Goal: Complete application form

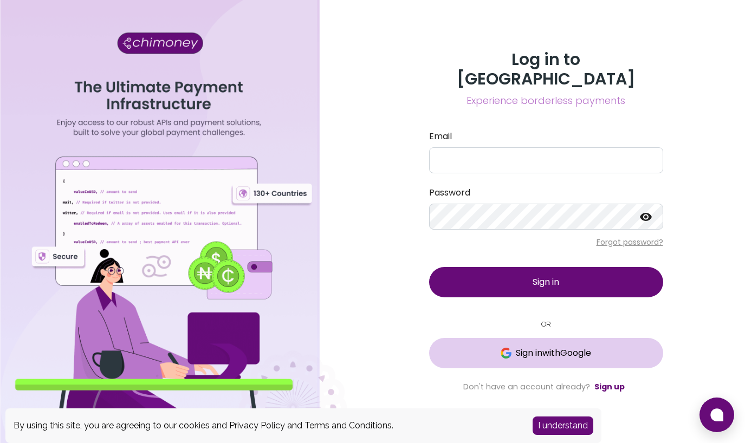
click at [586, 347] on span "Sign in with Google" at bounding box center [553, 353] width 75 height 13
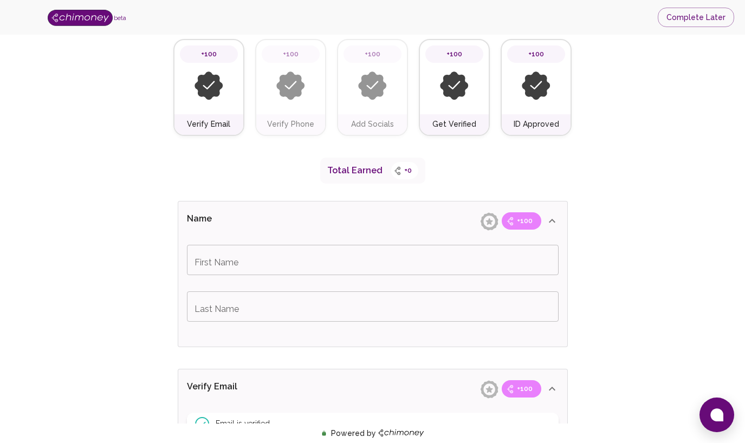
scroll to position [131, 0]
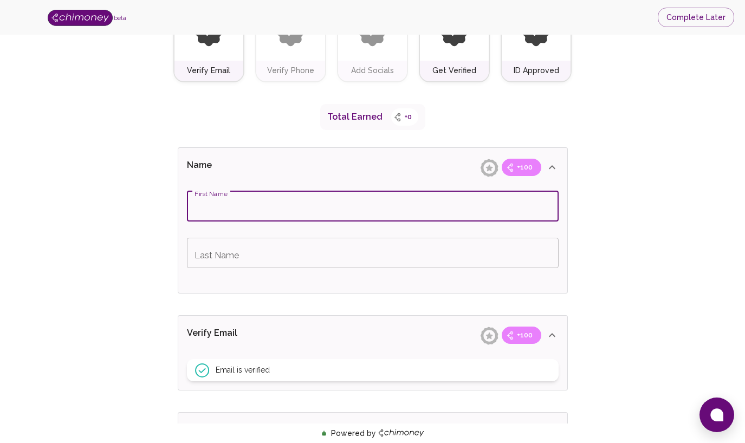
click at [306, 212] on input "First Name" at bounding box center [373, 206] width 372 height 30
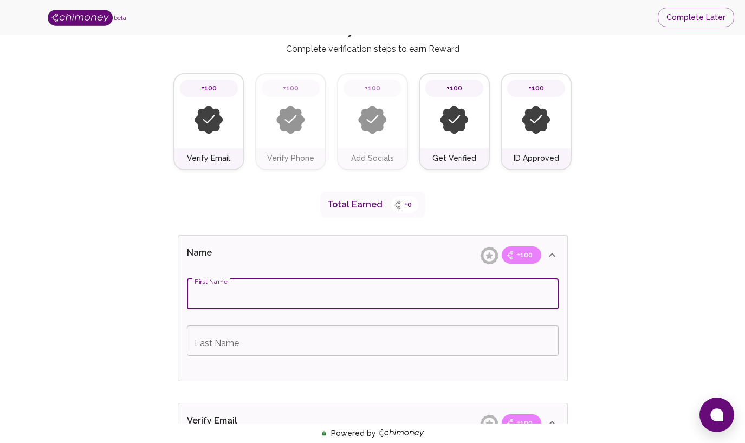
scroll to position [43, 0]
type input "[PERSON_NAME]"
type input "Chukwuemeka"
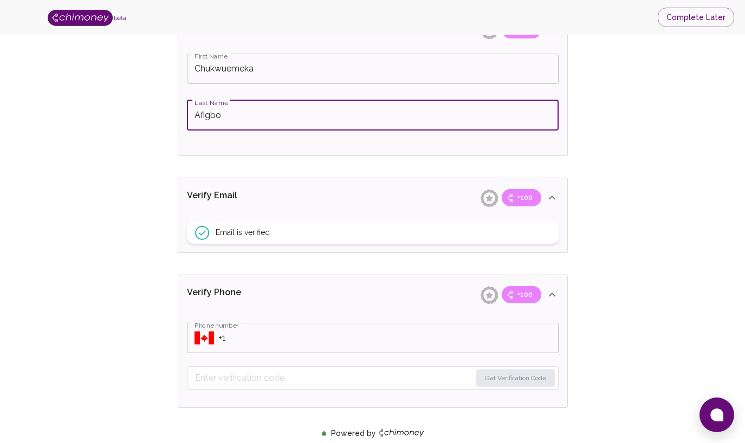
scroll to position [319, 0]
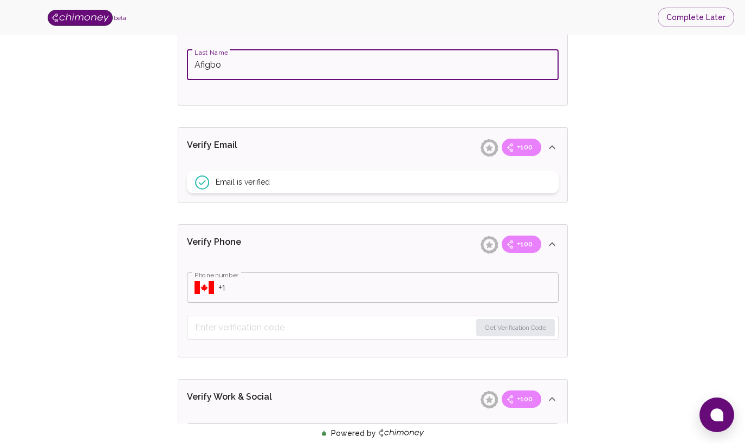
type input "Afigbo"
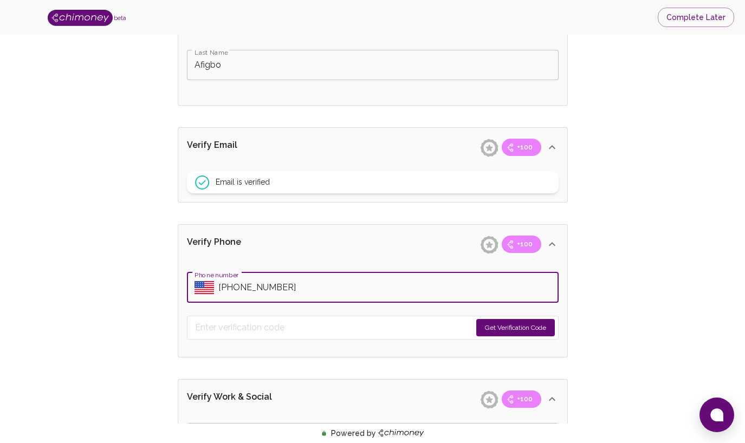
type input "[PHONE_NUMBER]"
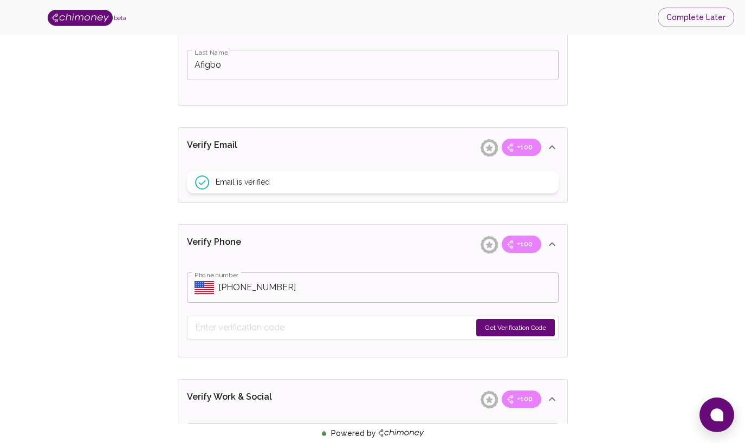
click at [520, 324] on button "Get Verification Code" at bounding box center [516, 327] width 79 height 17
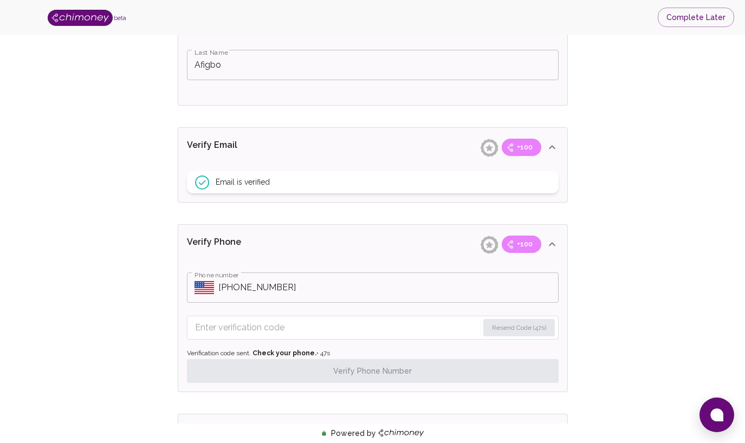
click at [332, 325] on input "Enter verification code" at bounding box center [337, 327] width 284 height 17
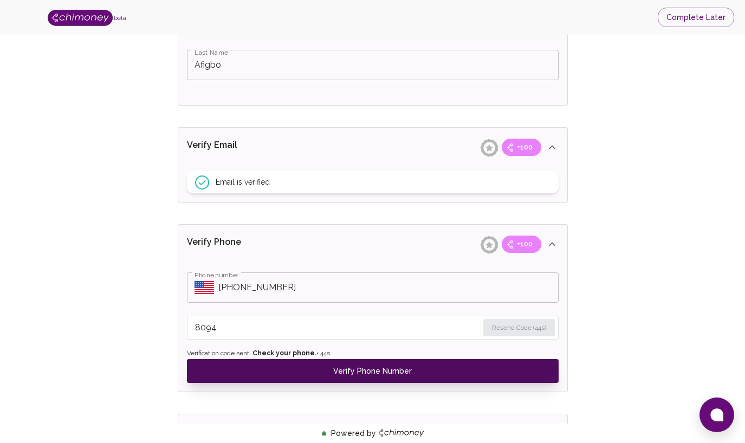
type input "8094"
click at [350, 371] on button "Verify Phone Number" at bounding box center [373, 371] width 372 height 24
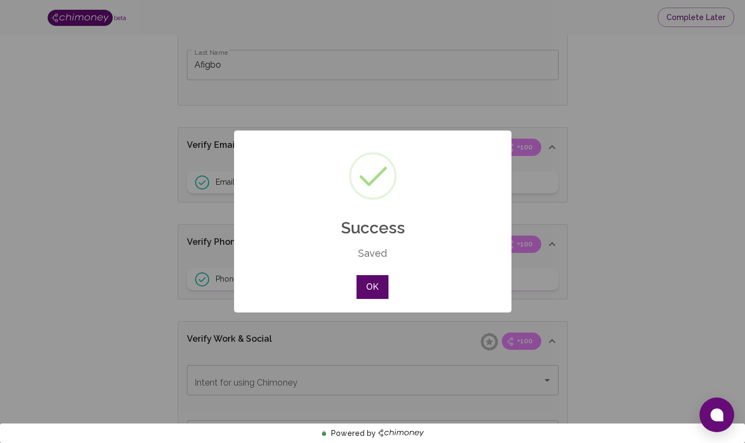
click at [374, 296] on button "OK" at bounding box center [372, 287] width 31 height 24
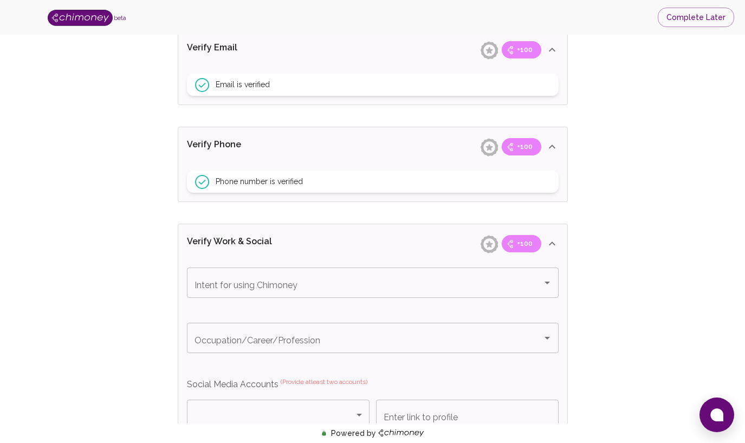
scroll to position [439, 0]
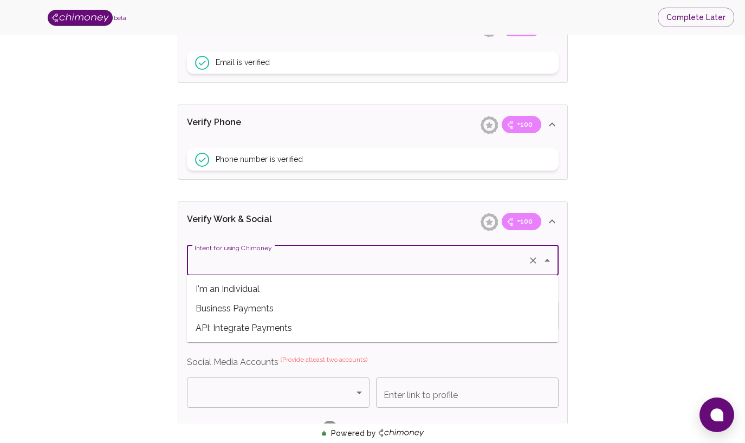
click at [289, 265] on input "Intent for using Chimoney" at bounding box center [358, 260] width 332 height 21
click at [298, 305] on span "Business Payments" at bounding box center [373, 309] width 372 height 20
type input "Business Payments"
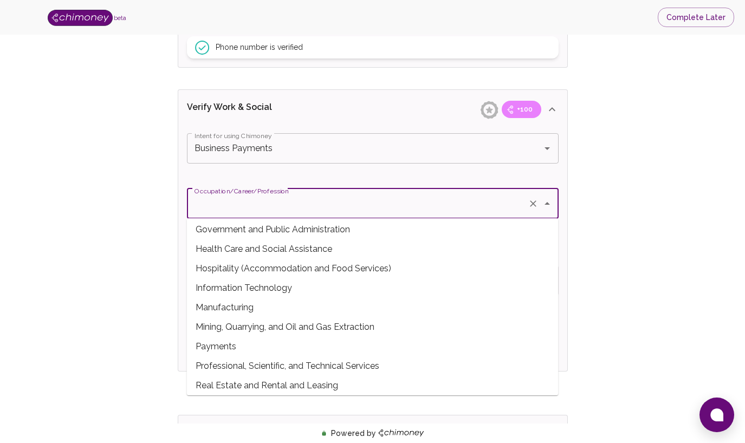
scroll to position [201, 0]
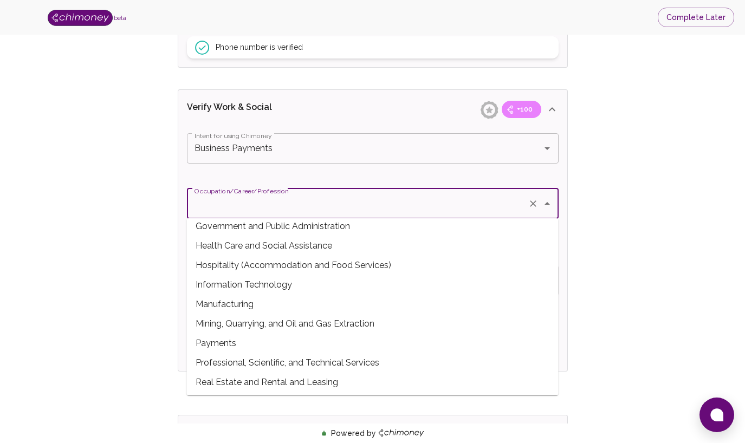
click at [278, 285] on span "Information Technology" at bounding box center [373, 285] width 372 height 20
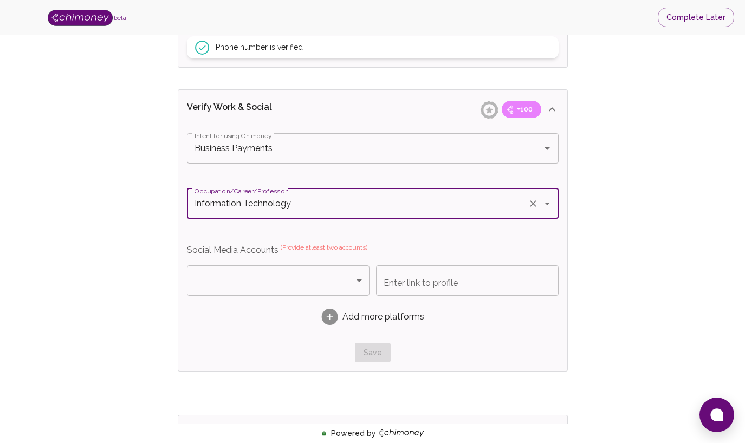
type input "Information Technology"
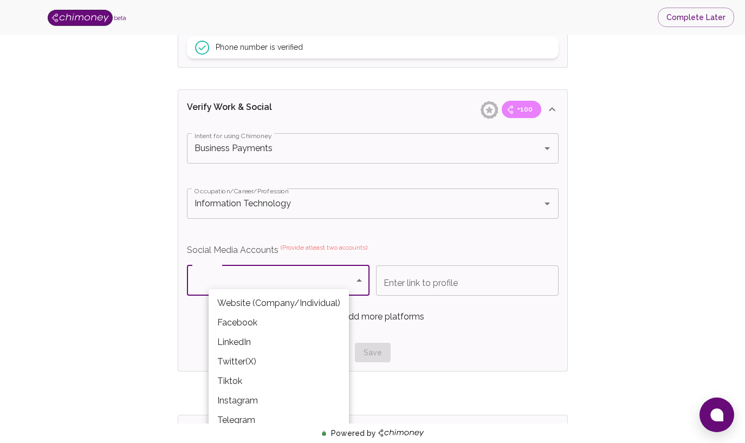
click at [278, 286] on body "beta Complete Later Verify ID and Earn Complete verification steps to earn Rewa…" at bounding box center [372, 83] width 745 height 1269
click at [258, 361] on li "Twitter(X)" at bounding box center [279, 362] width 140 height 20
type input "Twitter(X)"
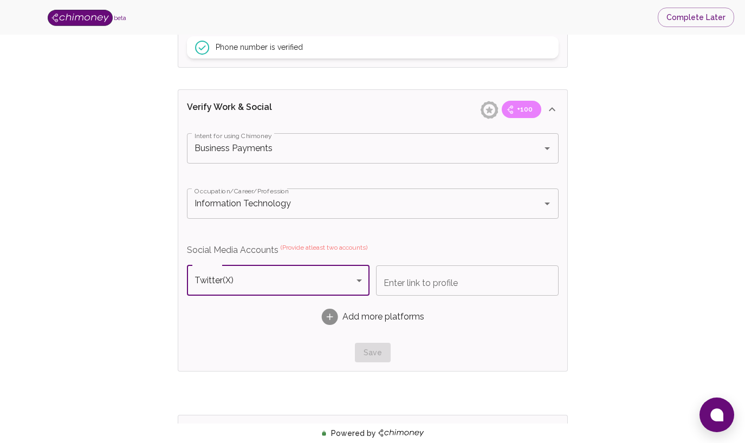
click at [411, 284] on input "Enter link to profile" at bounding box center [467, 281] width 183 height 30
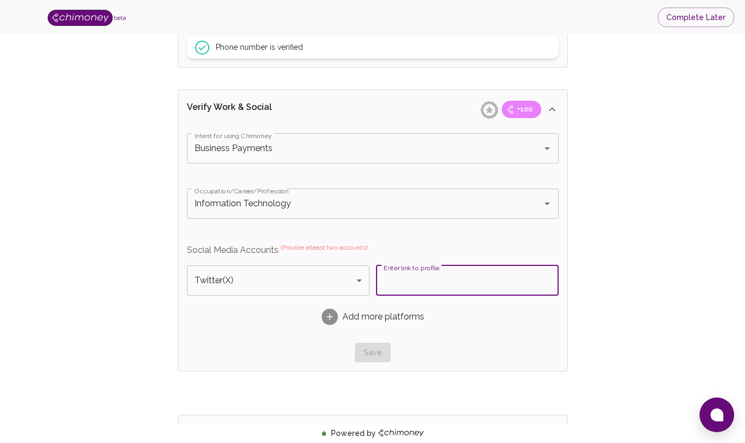
paste input "[URL][DOMAIN_NAME]"
type input "[URL][DOMAIN_NAME]"
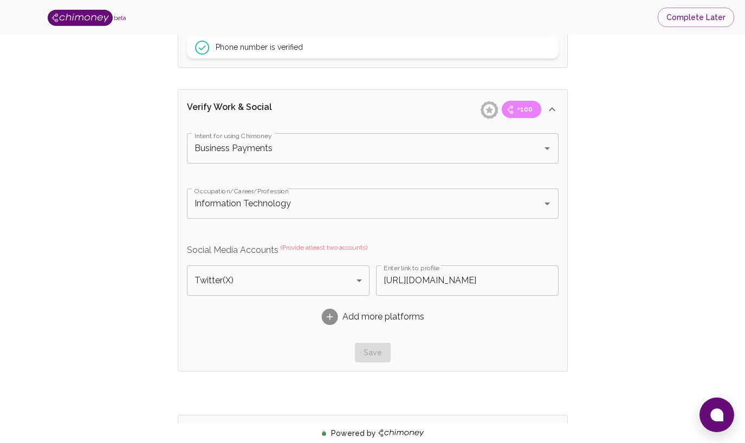
click at [333, 317] on rect at bounding box center [329, 317] width 16 height 16
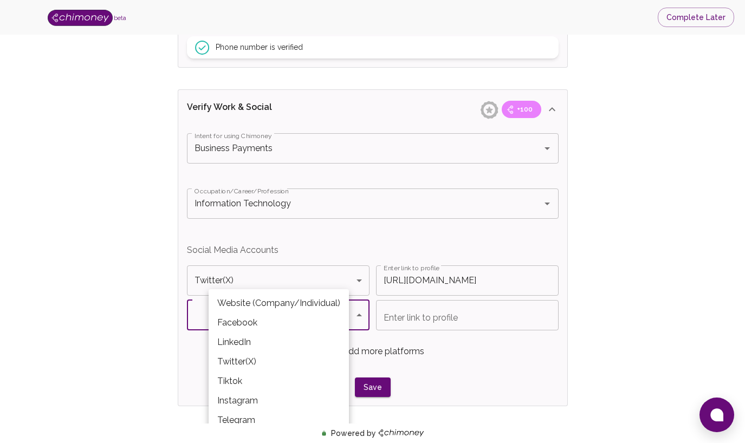
click at [294, 312] on body "beta Complete Later Verify ID and Earn Complete verification steps to earn Rewa…" at bounding box center [372, 100] width 745 height 1303
click at [293, 335] on li "LinkedIn" at bounding box center [279, 343] width 140 height 20
type input "LinkedIn"
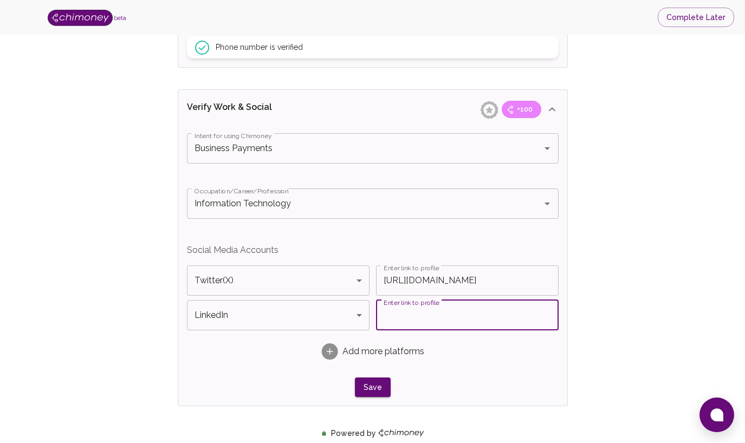
click at [447, 312] on input "Enter link to profile" at bounding box center [467, 315] width 183 height 30
paste input "[URL][DOMAIN_NAME]"
type input "[URL][DOMAIN_NAME]"
click at [689, 288] on div "Verify ID and Earn Complete verification steps to earn Reward +100 Verify Email…" at bounding box center [373, 109] width 676 height 1218
click at [371, 382] on button "Save" at bounding box center [373, 388] width 36 height 20
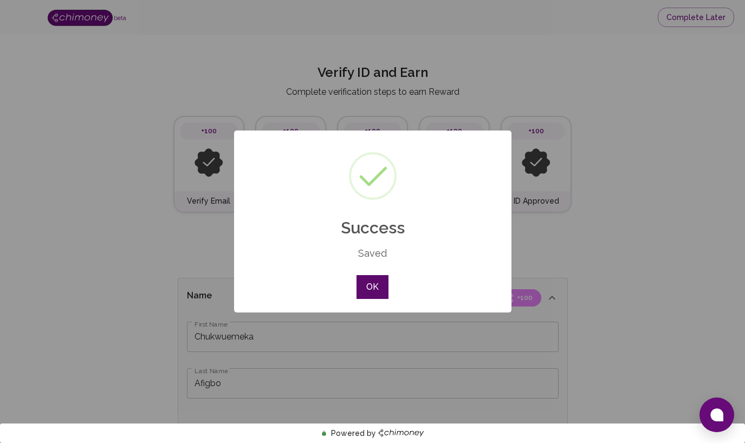
click at [378, 291] on button "OK" at bounding box center [372, 287] width 31 height 24
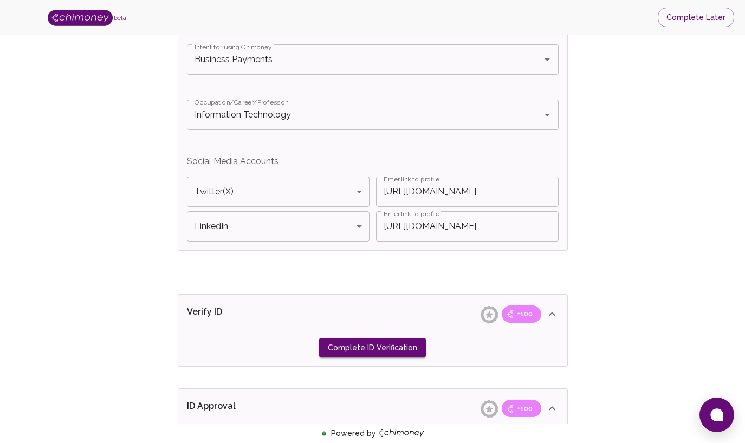
scroll to position [755, 0]
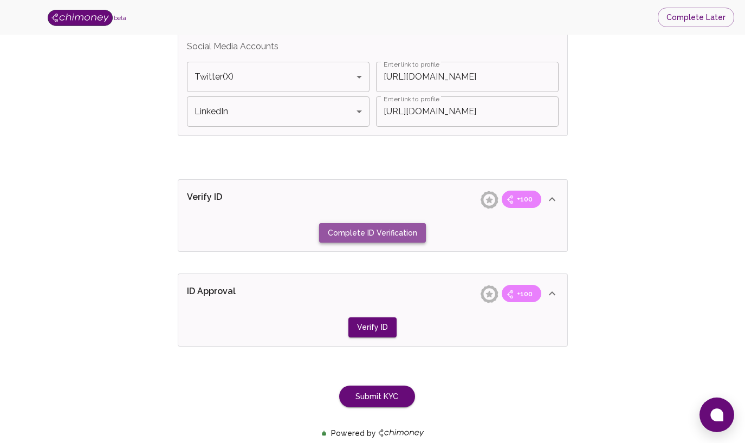
click at [389, 233] on button "Complete ID Verification" at bounding box center [372, 233] width 107 height 20
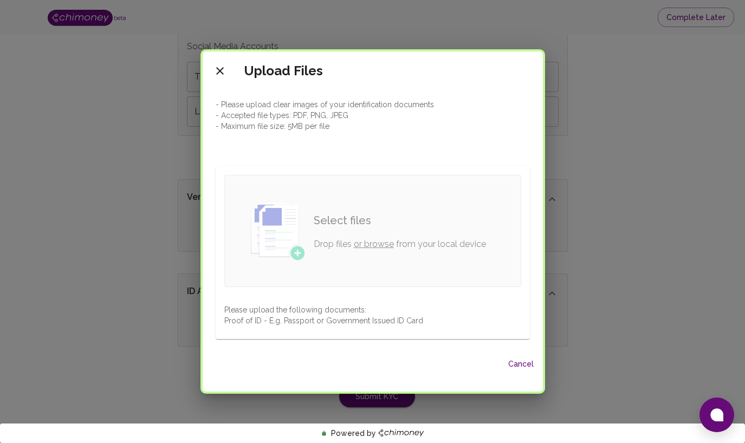
click at [381, 246] on link "or browse" at bounding box center [374, 244] width 40 height 10
